Goal: Information Seeking & Learning: Check status

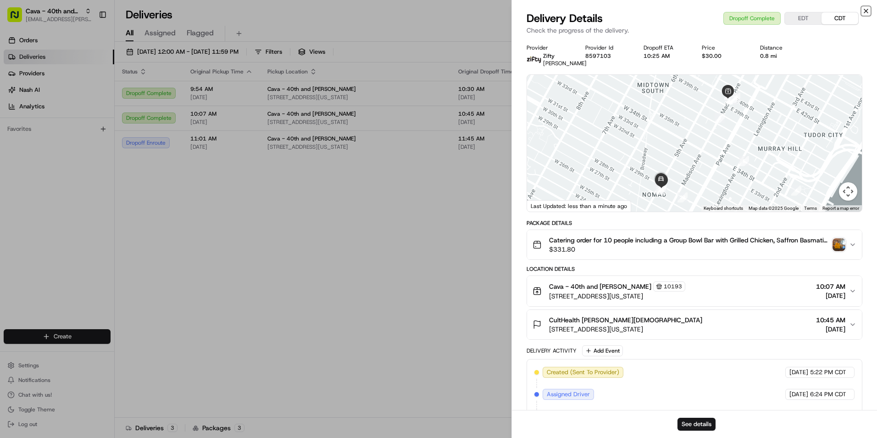
click at [868, 11] on icon "button" at bounding box center [865, 10] width 7 height 7
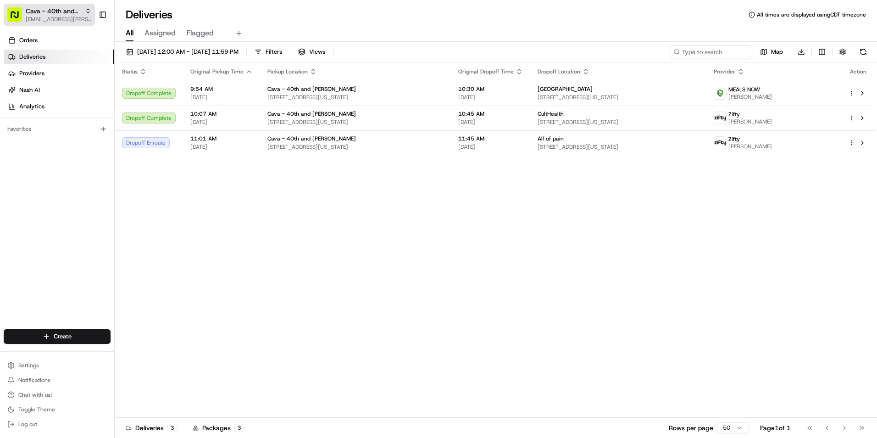
click at [37, 14] on span "Cava - 40th and [PERSON_NAME]" at bounding box center [54, 10] width 56 height 9
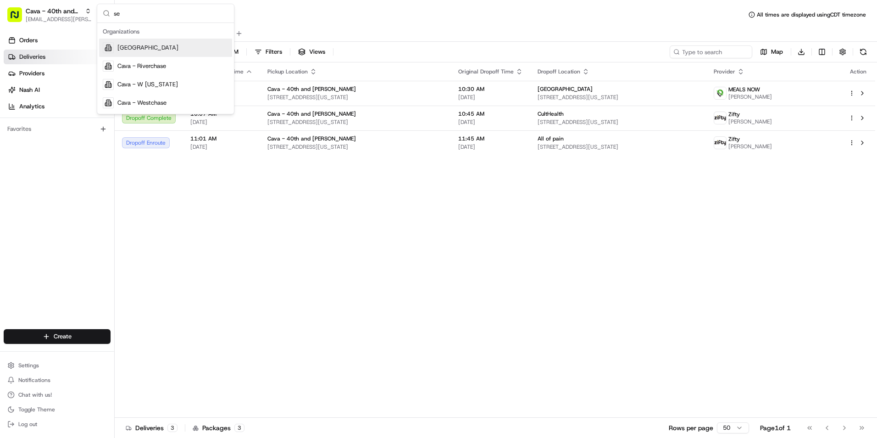
type input "s"
type input "har"
click at [148, 52] on div "[PERSON_NAME][GEOGRAPHIC_DATA]" at bounding box center [165, 48] width 133 height 18
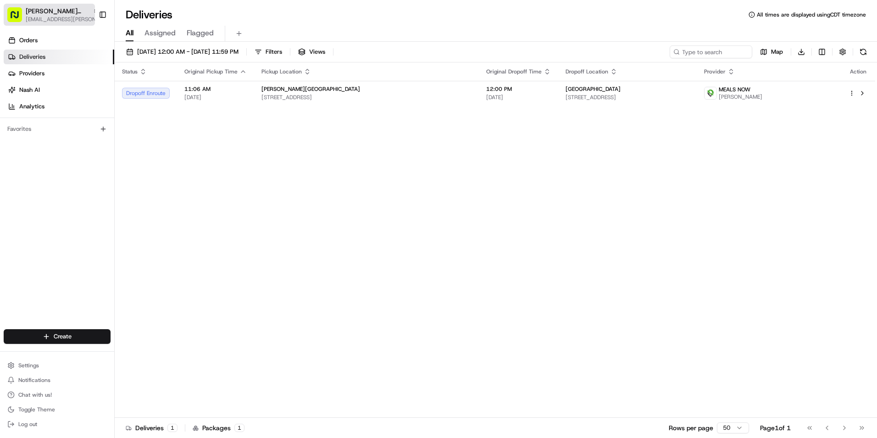
click at [73, 15] on span "[PERSON_NAME][GEOGRAPHIC_DATA]" at bounding box center [57, 10] width 63 height 9
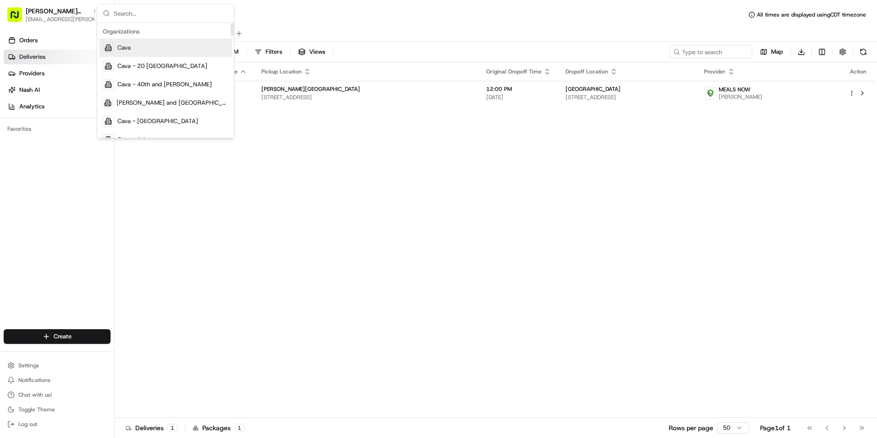
click at [340, 185] on div "Status Original Pickup Time Pickup Location Original Dropoff Time Dropoff Locat…" at bounding box center [495, 239] width 761 height 355
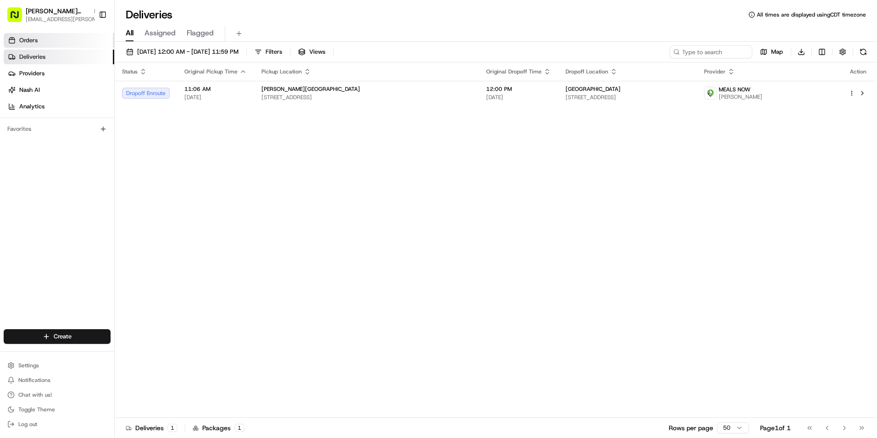
click at [66, 37] on link "Orders" at bounding box center [59, 40] width 111 height 15
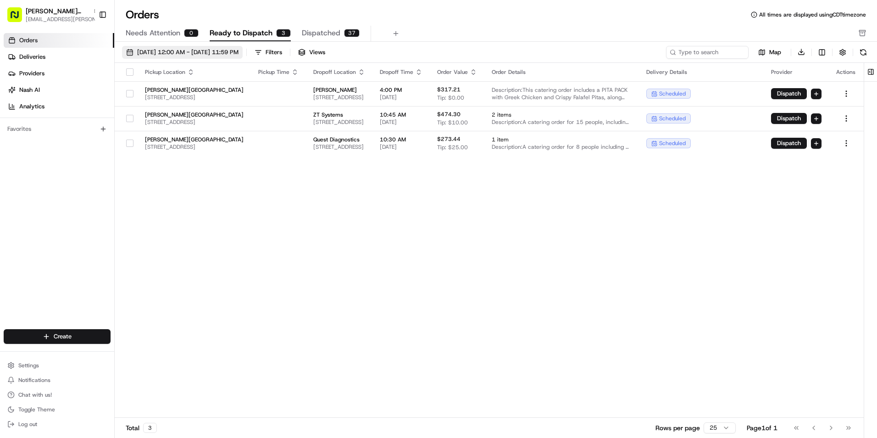
click at [192, 53] on span "[DATE] 12:00 AM - [DATE] 11:59 PM" at bounding box center [187, 52] width 101 height 8
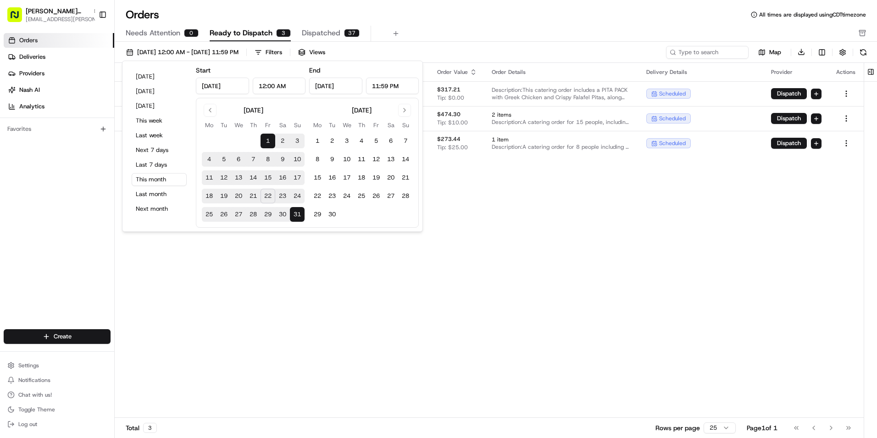
click at [267, 197] on button "22" at bounding box center [268, 196] width 15 height 15
type input "[DATE]"
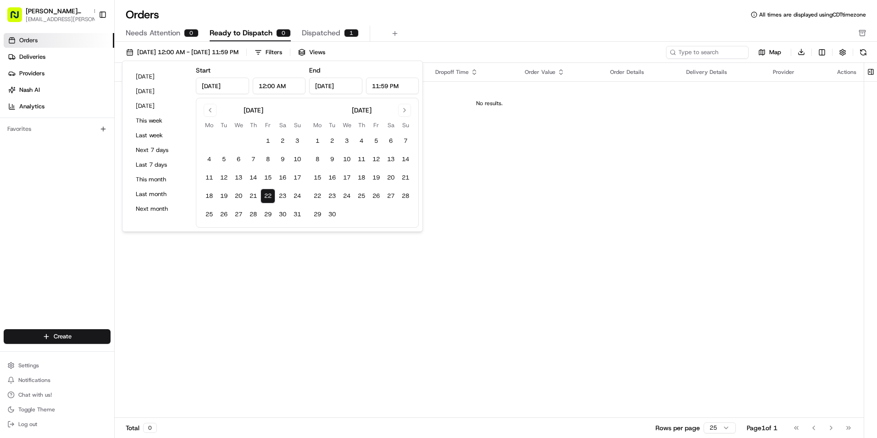
click at [417, 24] on div "Orders All times are displayed using CDT timezone Needs Attention 0 Ready to Di…" at bounding box center [496, 24] width 762 height 34
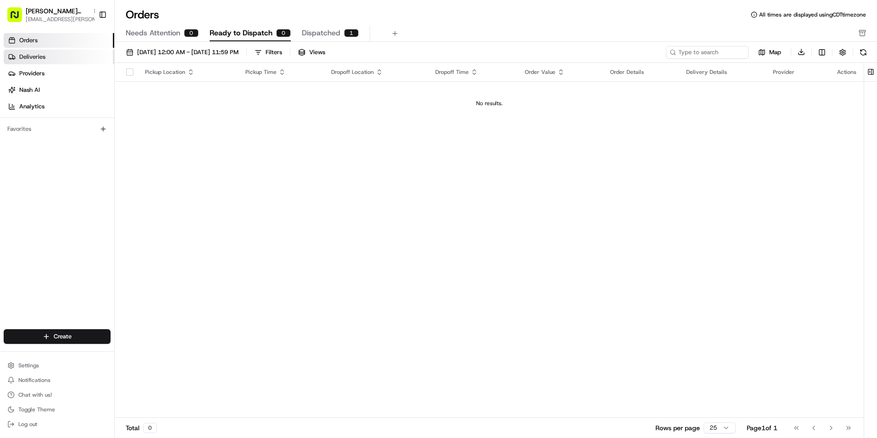
click at [32, 56] on span "Deliveries" at bounding box center [32, 57] width 26 height 8
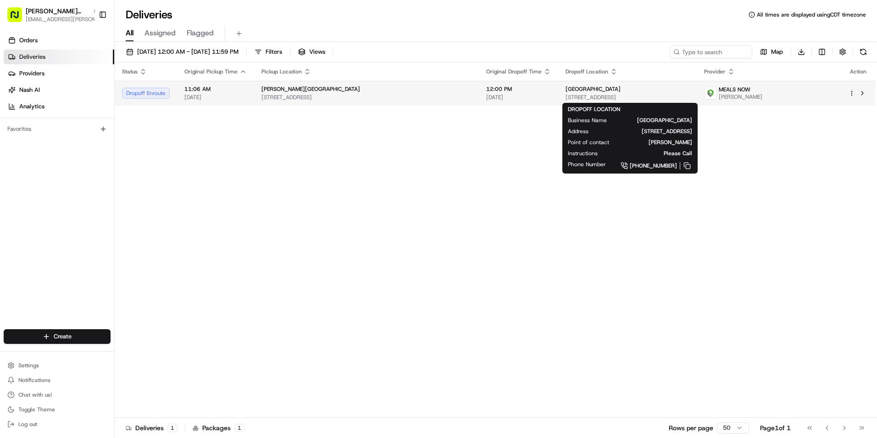
click at [566, 92] on span "[GEOGRAPHIC_DATA]" at bounding box center [593, 88] width 55 height 7
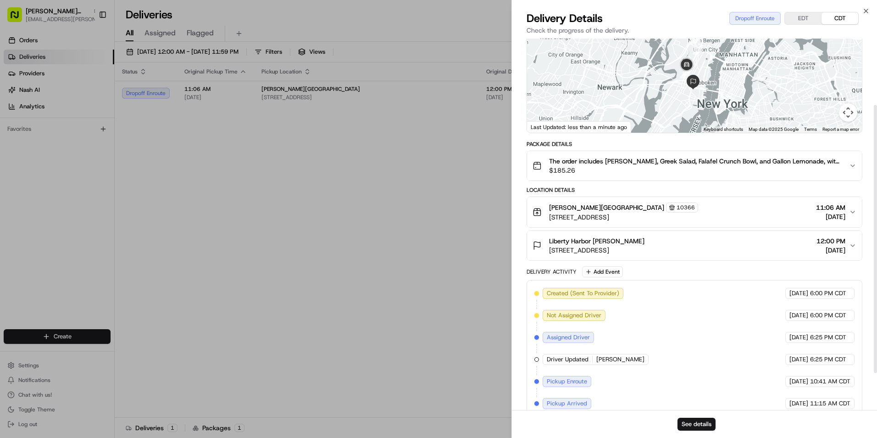
scroll to position [92, 0]
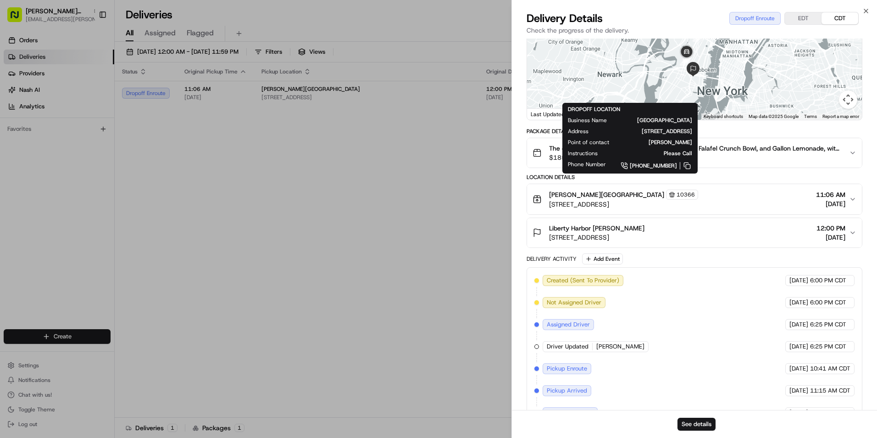
click at [783, 162] on span "$185.26" at bounding box center [695, 157] width 293 height 9
